Goal: Task Accomplishment & Management: Complete application form

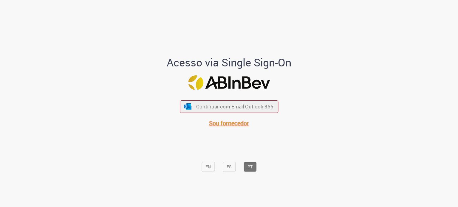
click at [231, 122] on span "Sou fornecedor" at bounding box center [229, 123] width 40 height 8
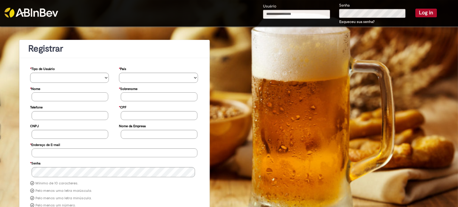
click at [305, 10] on input "Usuário" at bounding box center [296, 14] width 67 height 9
type input "**********"
click at [340, 7] on label "Senha" at bounding box center [344, 6] width 11 height 6
click at [424, 13] on button "Log in" at bounding box center [425, 13] width 21 height 8
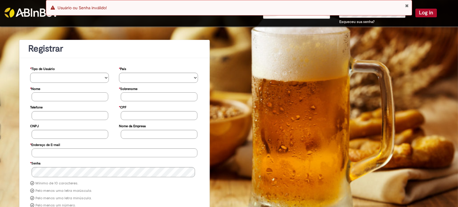
click at [32, 22] on div "Usuário Senha Esqueceu sua senha? Log in" at bounding box center [229, 13] width 458 height 27
drag, startPoint x: 32, startPoint y: 9, endPoint x: 35, endPoint y: 1, distance: 8.4
click at [32, 8] on img at bounding box center [31, 13] width 54 height 10
